Goal: Task Accomplishment & Management: Use online tool/utility

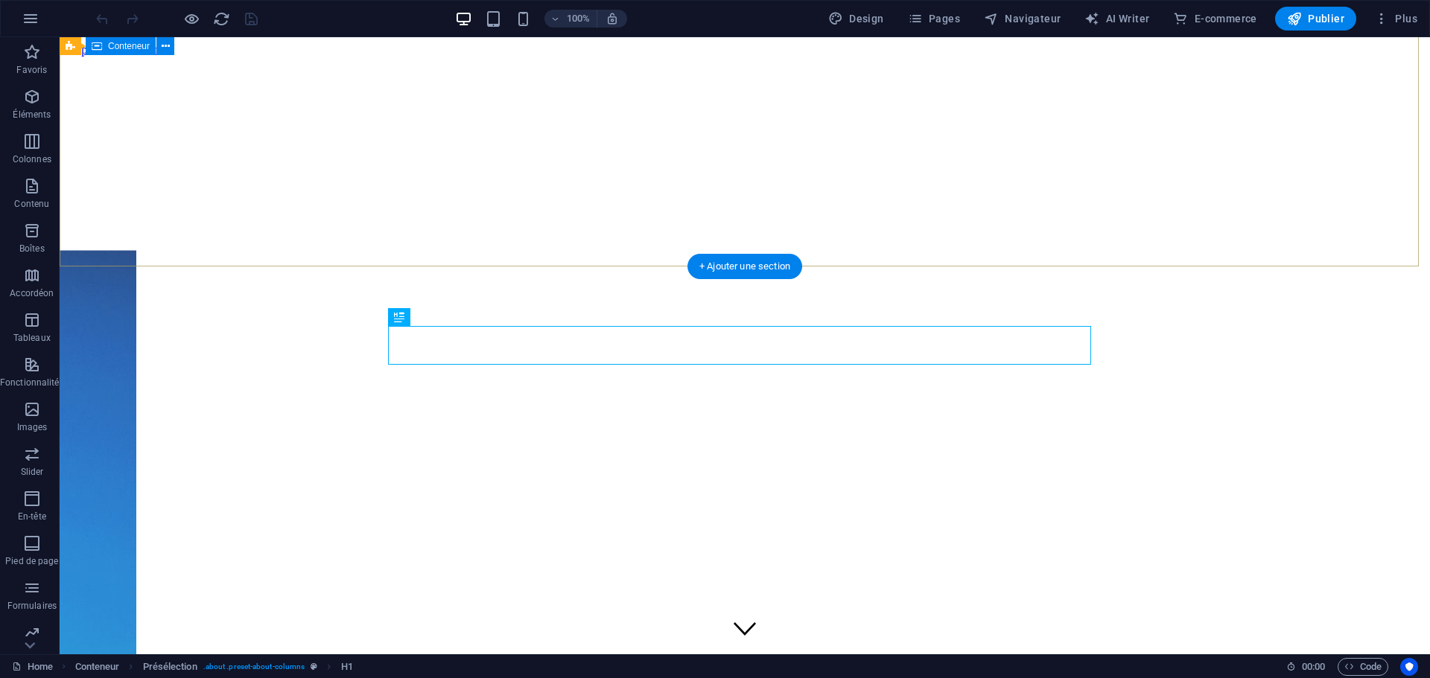
scroll to position [388, 0]
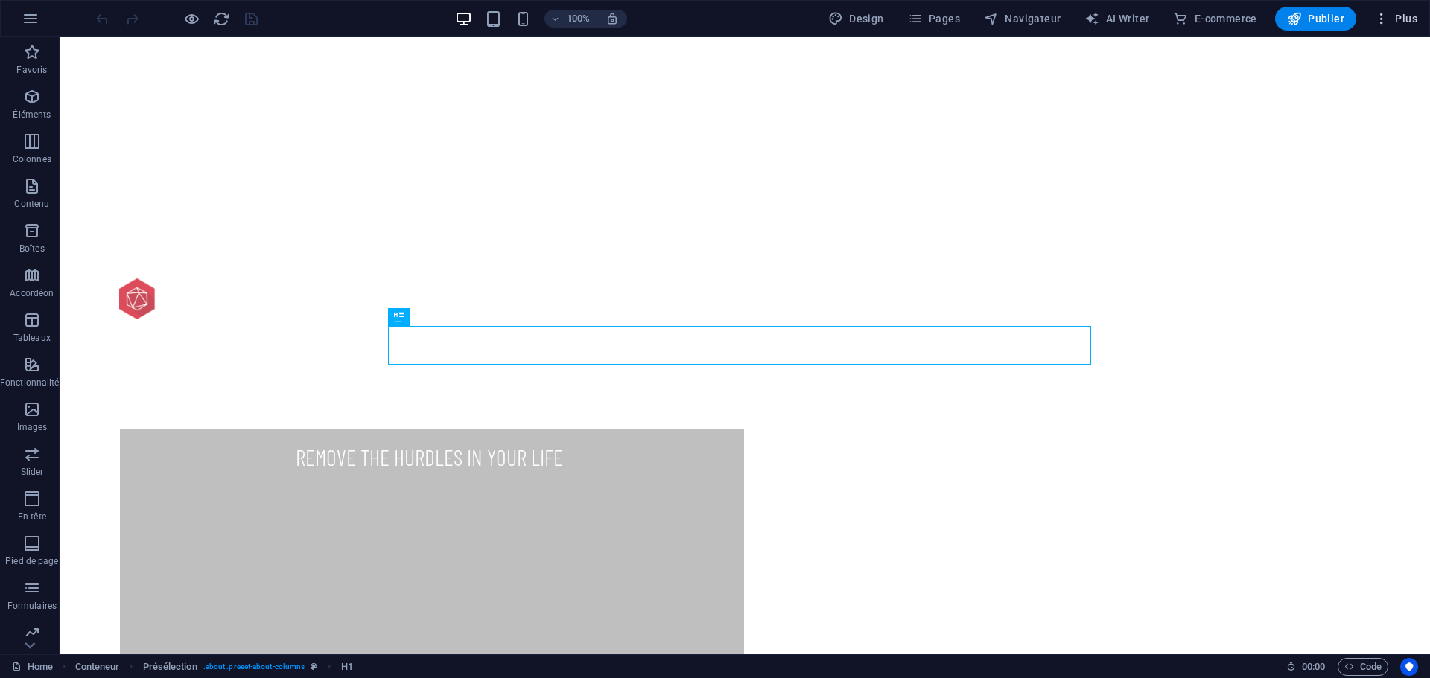
click at [1393, 18] on span "Plus" at bounding box center [1395, 18] width 43 height 15
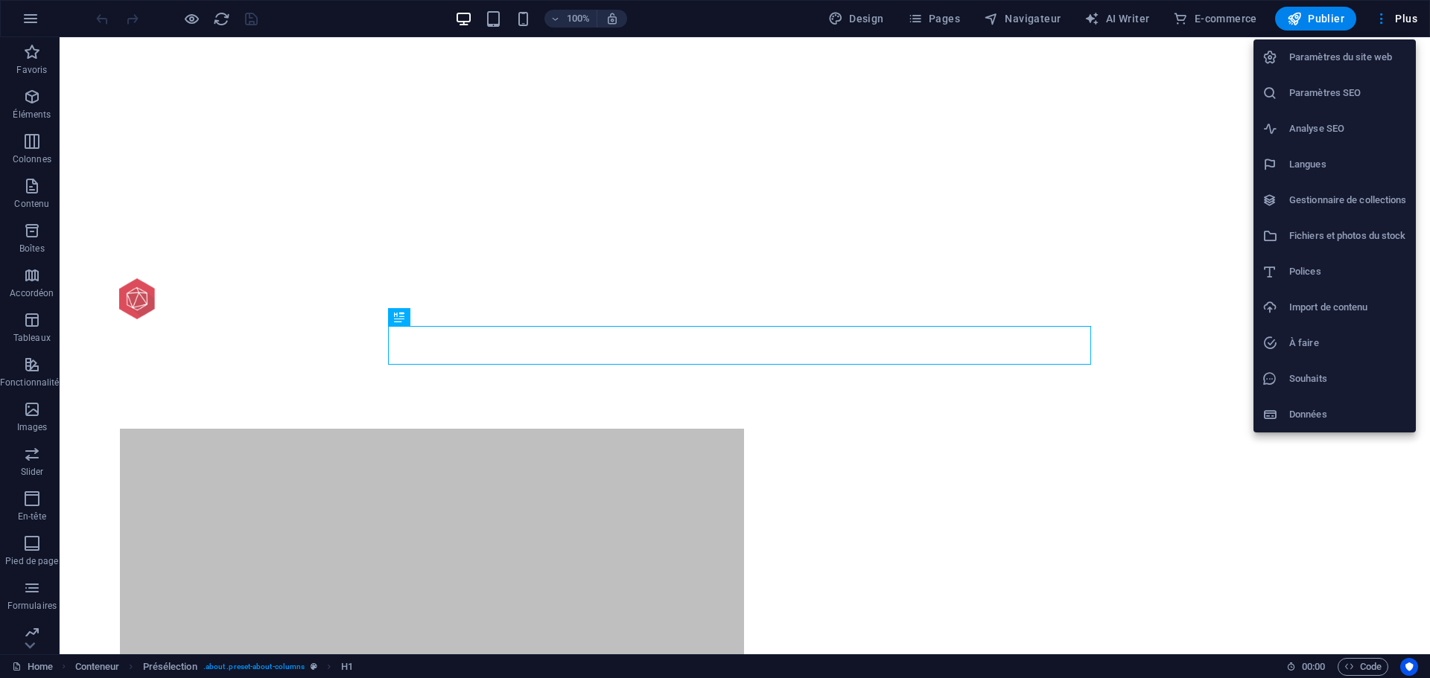
click at [1305, 304] on h6 "Import de contenu" at bounding box center [1348, 308] width 118 height 18
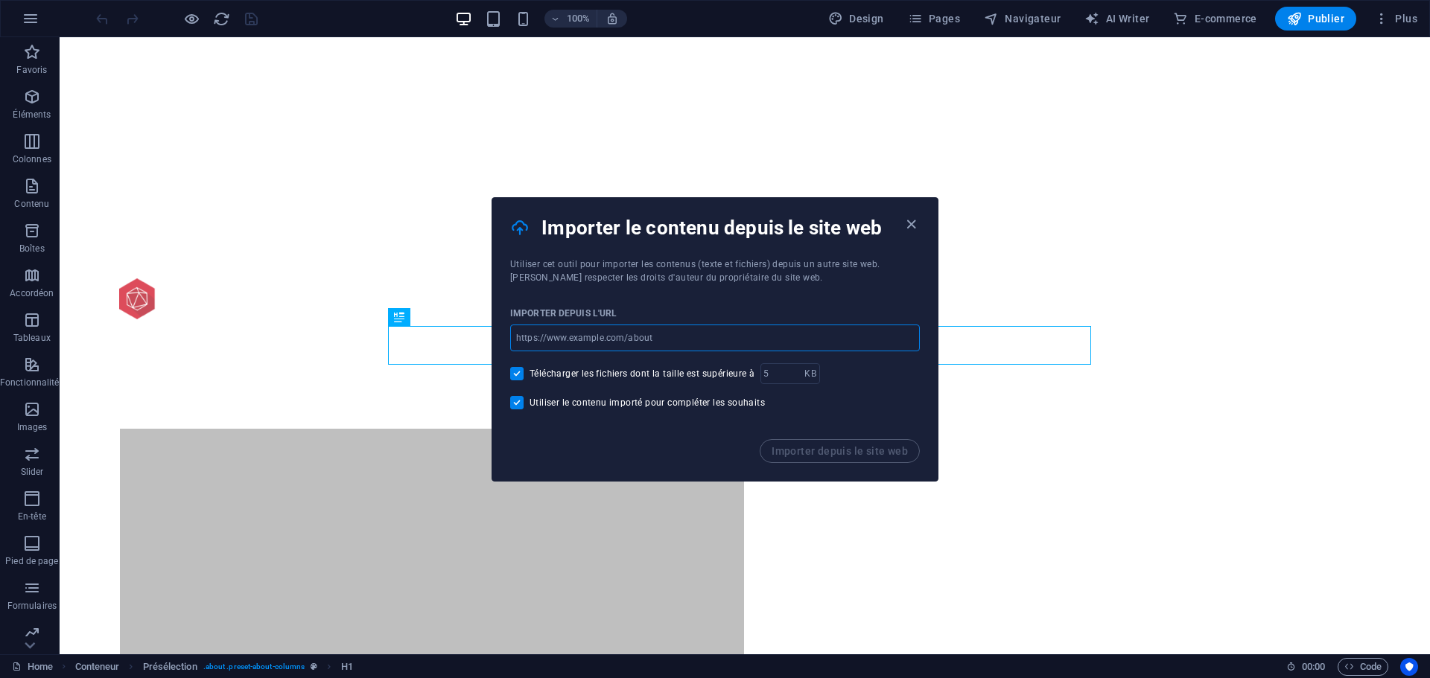
click at [609, 339] on input "url" at bounding box center [715, 338] width 410 height 27
type input "hellendorff.be"
click at [816, 454] on span "Importer depuis le site web" at bounding box center [840, 451] width 136 height 12
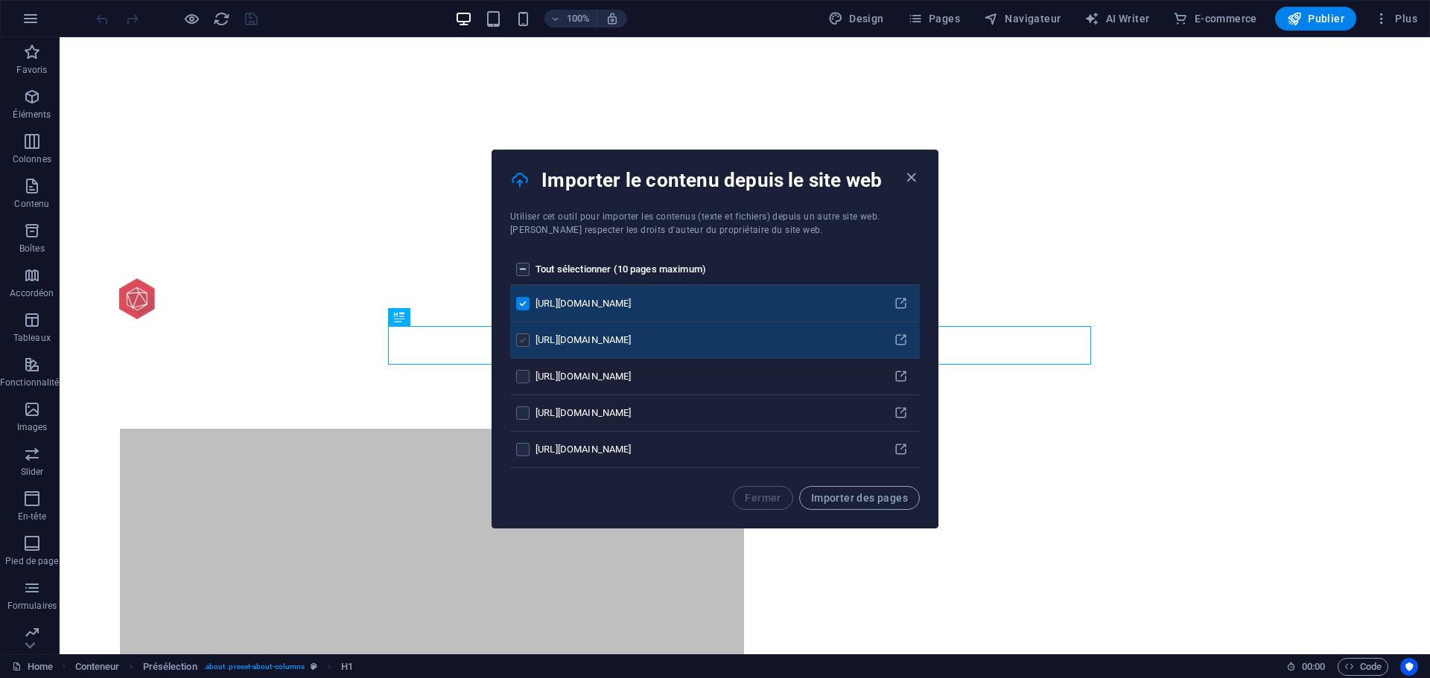
click at [521, 341] on label "pages list" at bounding box center [522, 340] width 13 height 13
click at [0, 0] on input "pages list" at bounding box center [0, 0] width 0 height 0
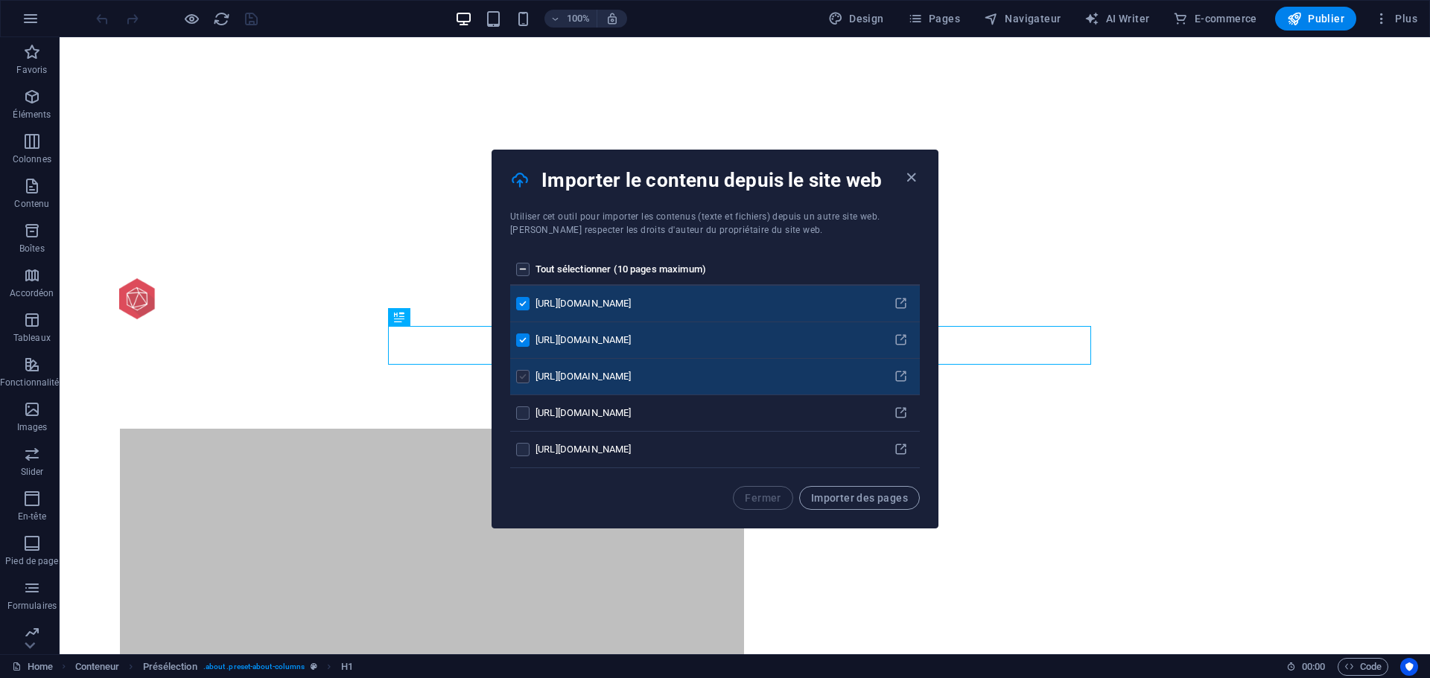
drag, startPoint x: 521, startPoint y: 378, endPoint x: 518, endPoint y: 393, distance: 16.1
click at [521, 379] on label "pages list" at bounding box center [522, 376] width 13 height 13
click at [0, 0] on input "pages list" at bounding box center [0, 0] width 0 height 0
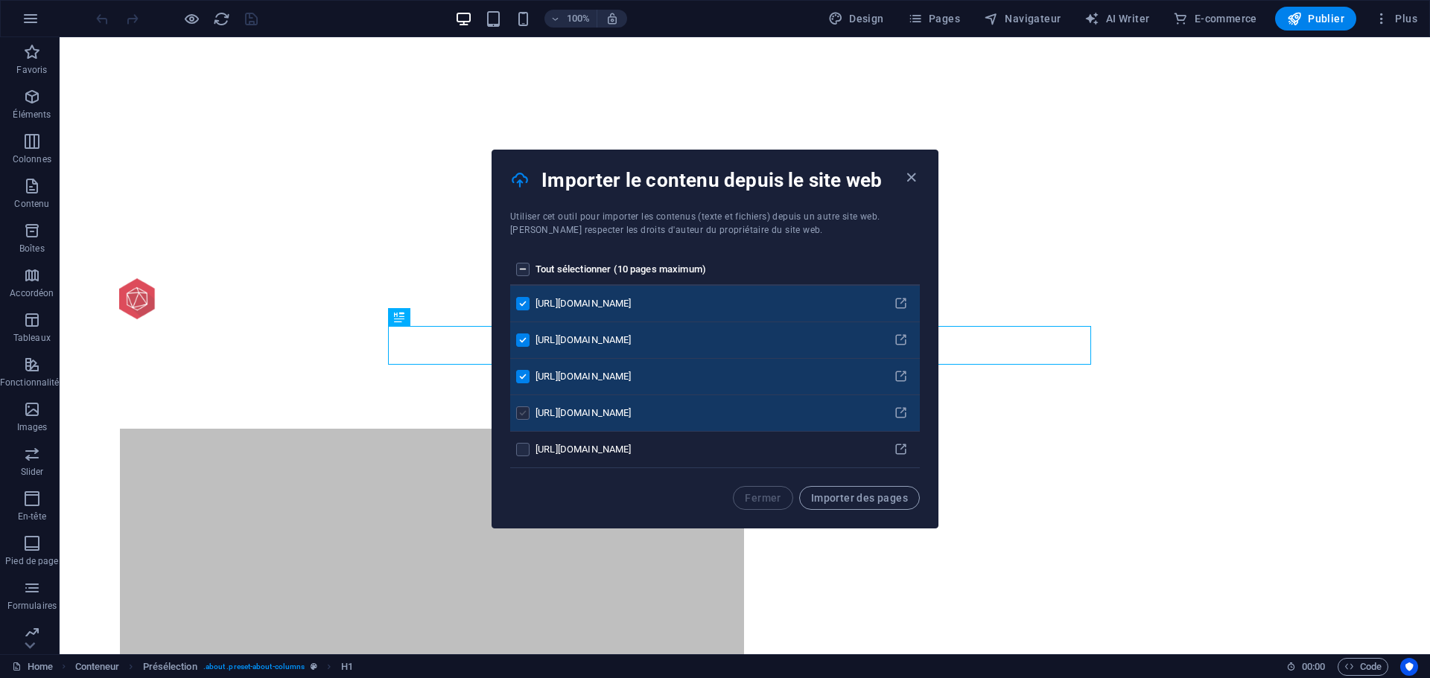
click at [518, 413] on label "pages list" at bounding box center [522, 413] width 13 height 13
click at [0, 0] on input "pages list" at bounding box center [0, 0] width 0 height 0
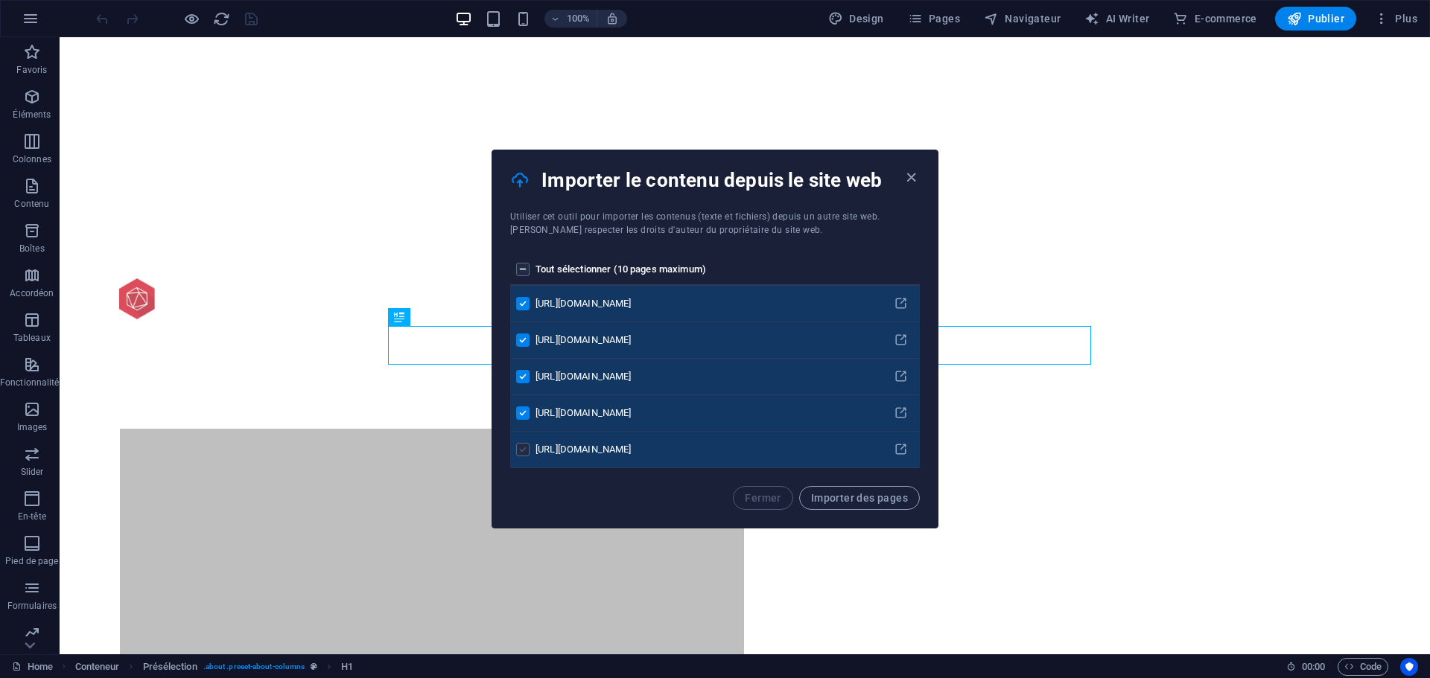
click at [523, 445] on label "pages list" at bounding box center [522, 449] width 13 height 13
click at [0, 0] on input "pages list" at bounding box center [0, 0] width 0 height 0
click at [862, 500] on span "Importer des pages" at bounding box center [859, 498] width 97 height 12
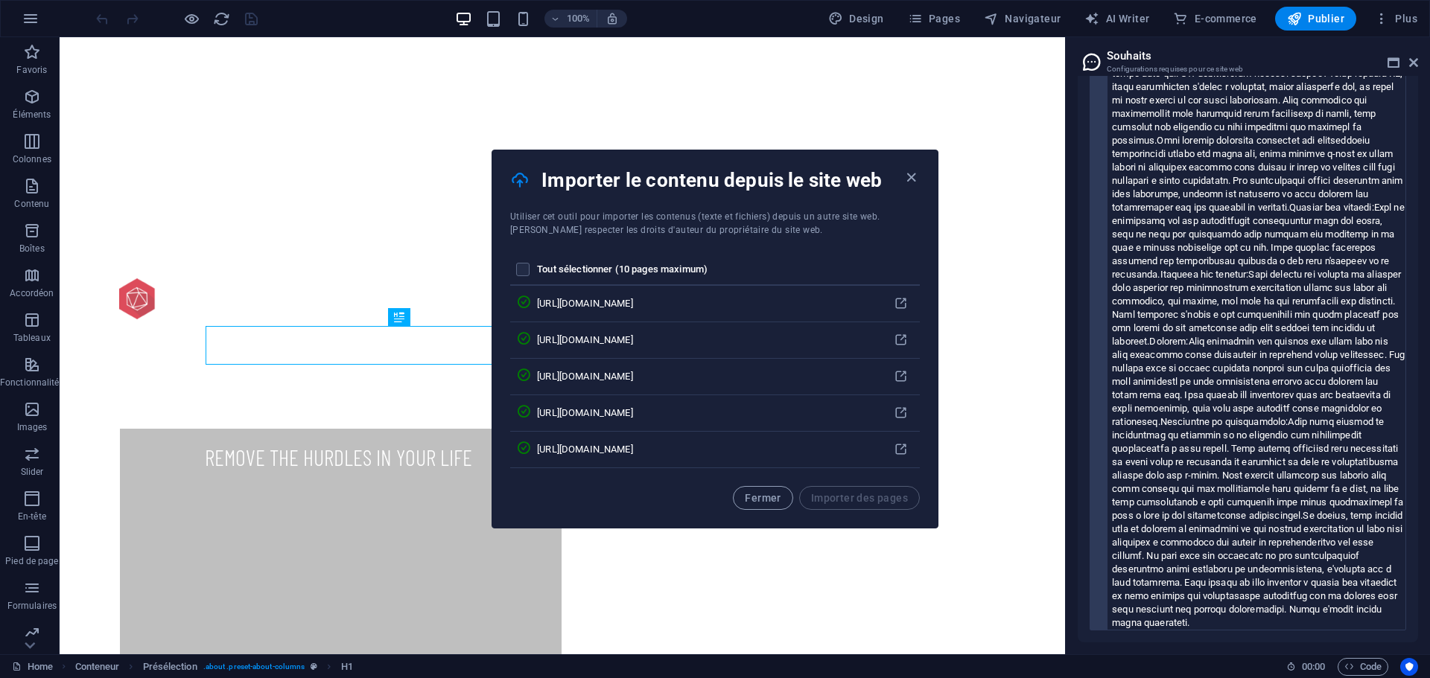
scroll to position [1414, 0]
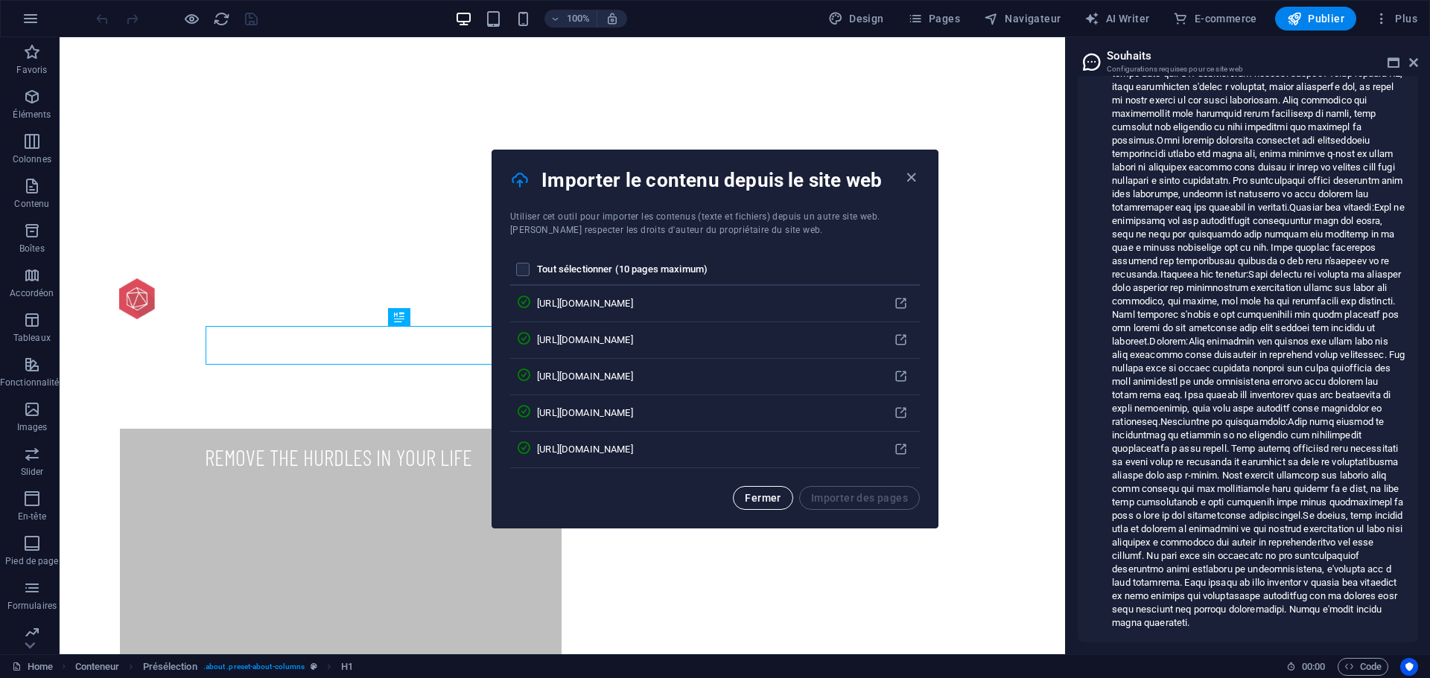
click at [763, 502] on span "Fermer" at bounding box center [763, 498] width 36 height 12
